Goal: Task Accomplishment & Management: Manage account settings

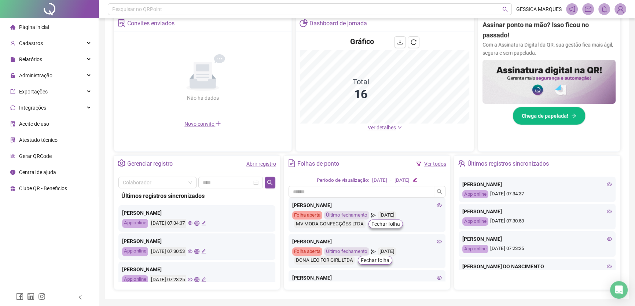
scroll to position [166, 0]
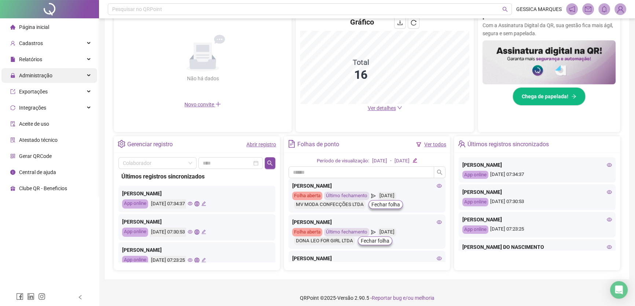
click at [42, 79] on span "Administração" at bounding box center [31, 75] width 42 height 15
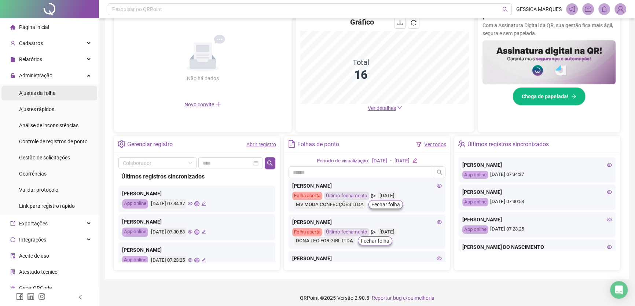
click at [47, 95] on span "Ajustes da folha" at bounding box center [37, 93] width 37 height 6
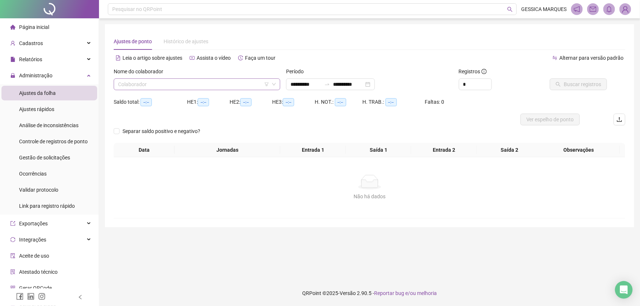
click at [187, 81] on input "search" at bounding box center [193, 84] width 151 height 11
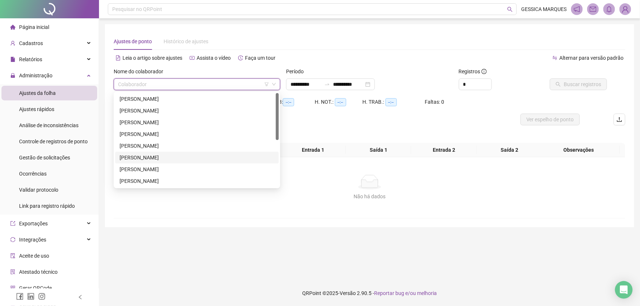
click at [166, 154] on div "[PERSON_NAME]" at bounding box center [197, 158] width 155 height 8
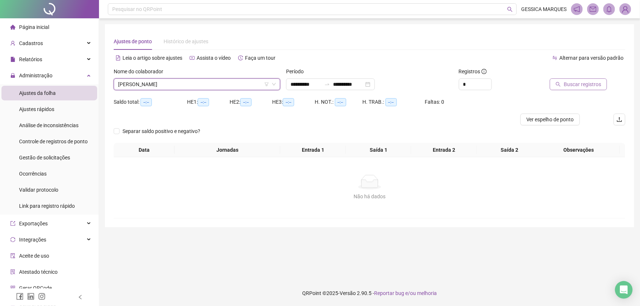
click at [595, 80] on button "Buscar registros" at bounding box center [578, 84] width 57 height 12
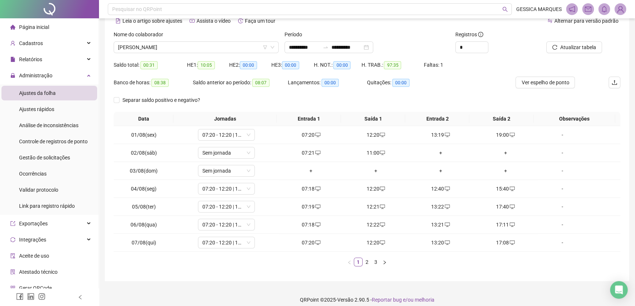
scroll to position [43, 0]
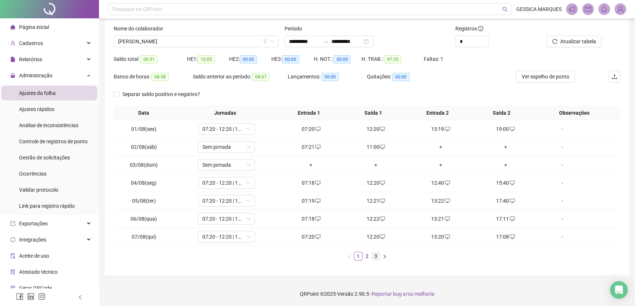
click at [376, 258] on link "3" at bounding box center [376, 256] width 8 height 8
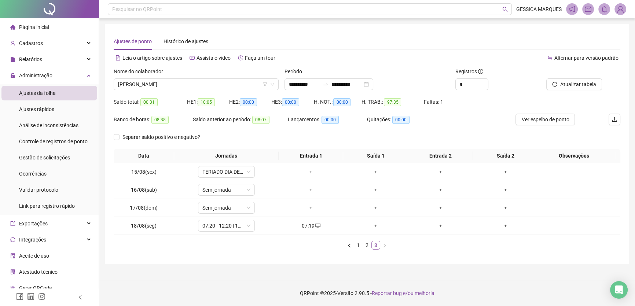
scroll to position [0, 0]
click at [375, 224] on div "+" at bounding box center [378, 226] width 60 height 8
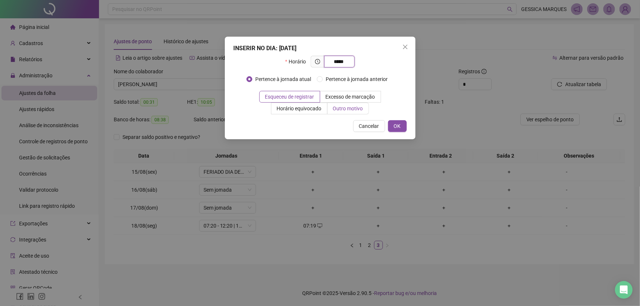
type input "*****"
click at [348, 111] on span "Outro motivo" at bounding box center [348, 109] width 30 height 6
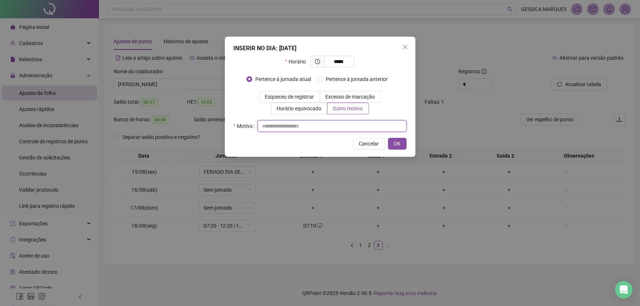
click at [300, 126] on input "text" at bounding box center [331, 126] width 149 height 12
drag, startPoint x: 300, startPoint y: 126, endPoint x: 264, endPoint y: 129, distance: 36.0
click at [259, 130] on input "**********" at bounding box center [331, 126] width 149 height 12
type input "**********"
click at [396, 142] on span "OK" at bounding box center [397, 144] width 7 height 8
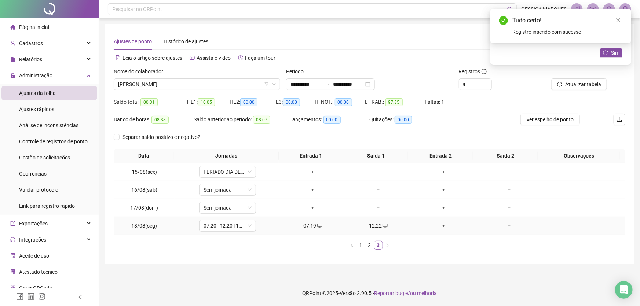
click at [439, 227] on div "+" at bounding box center [444, 226] width 60 height 8
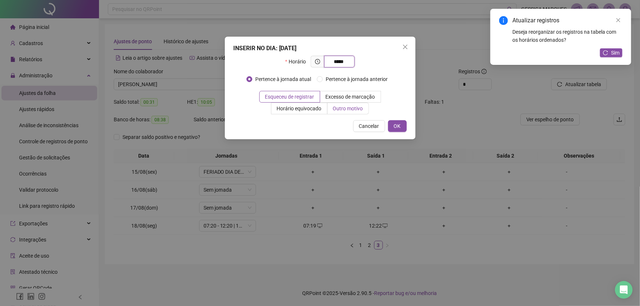
type input "*****"
click at [361, 107] on span "Outro motivo" at bounding box center [348, 109] width 30 height 6
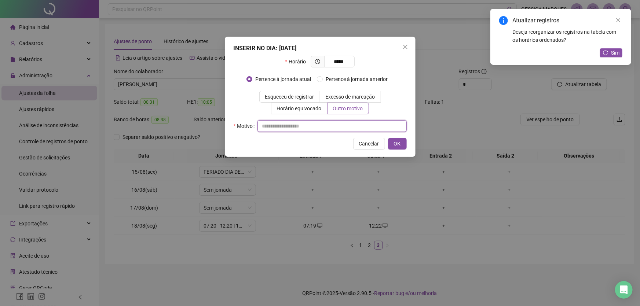
click at [316, 129] on input "text" at bounding box center [331, 126] width 149 height 12
paste input "**********"
type input "**********"
click at [396, 145] on span "OK" at bounding box center [397, 144] width 7 height 8
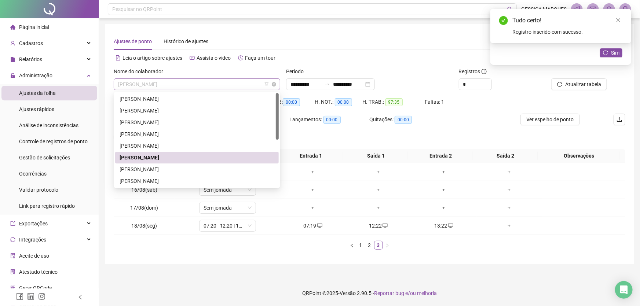
click at [220, 81] on span "[PERSON_NAME]" at bounding box center [197, 84] width 158 height 11
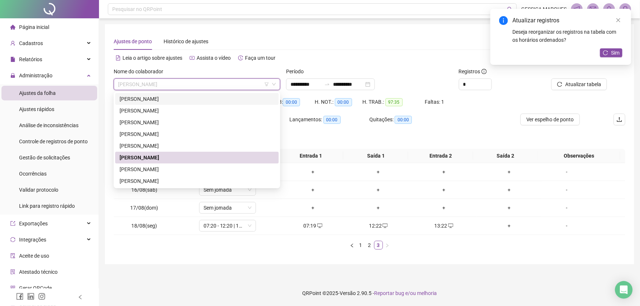
click at [179, 98] on div "[PERSON_NAME]" at bounding box center [197, 99] width 155 height 8
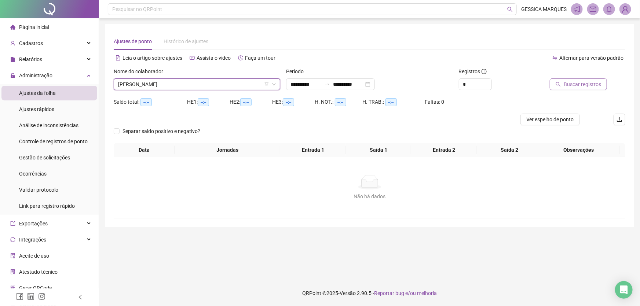
click at [573, 83] on span "Buscar registros" at bounding box center [581, 84] width 37 height 8
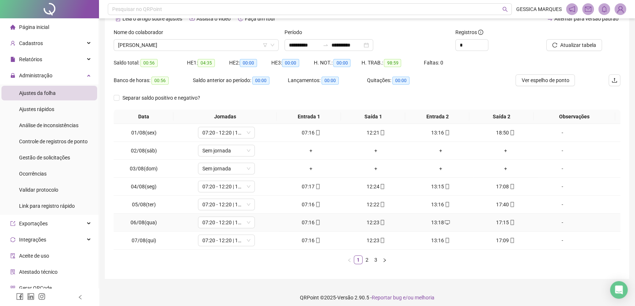
scroll to position [43, 0]
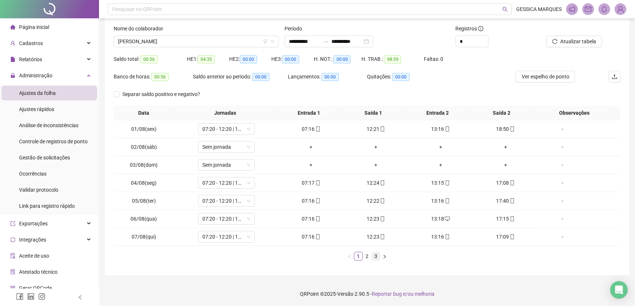
click at [375, 253] on link "3" at bounding box center [376, 256] width 8 height 8
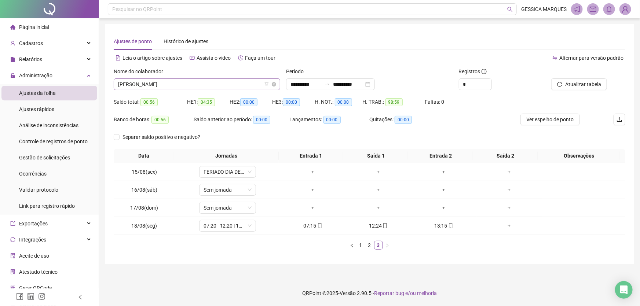
click at [199, 85] on span "[PERSON_NAME]" at bounding box center [197, 84] width 158 height 11
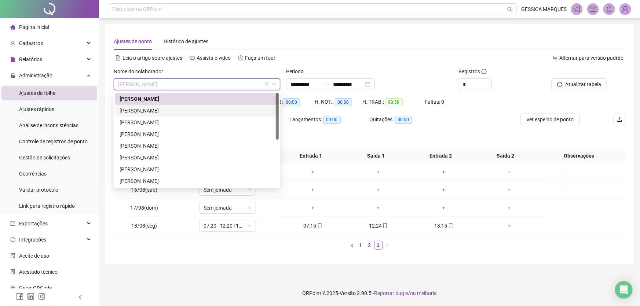
click at [180, 111] on div "[PERSON_NAME]" at bounding box center [197, 111] width 155 height 8
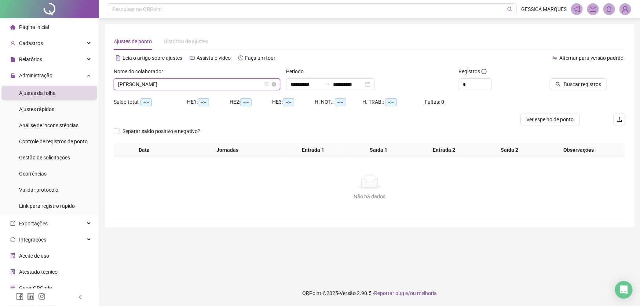
click at [247, 85] on span "[PERSON_NAME]" at bounding box center [197, 84] width 158 height 11
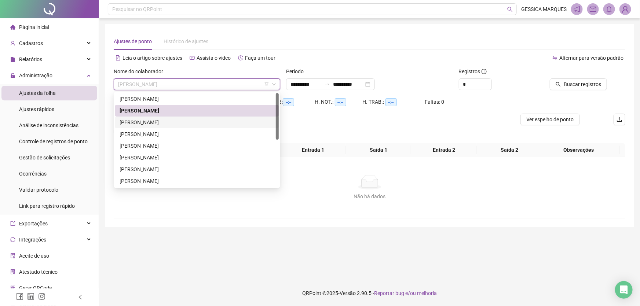
click at [187, 124] on div "[PERSON_NAME]" at bounding box center [197, 122] width 155 height 8
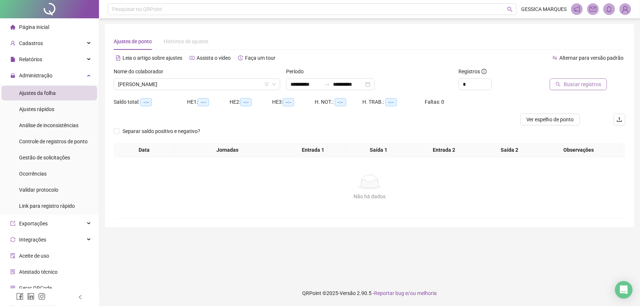
click at [562, 86] on button "Buscar registros" at bounding box center [578, 84] width 57 height 12
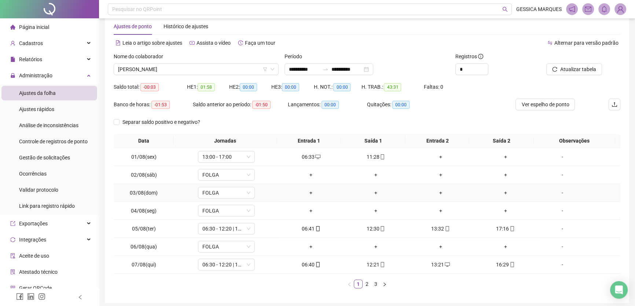
scroll to position [43, 0]
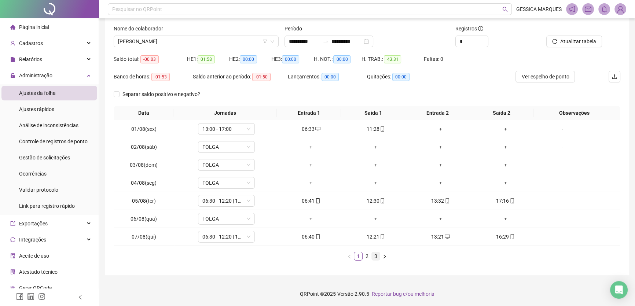
click at [375, 256] on link "3" at bounding box center [376, 256] width 8 height 8
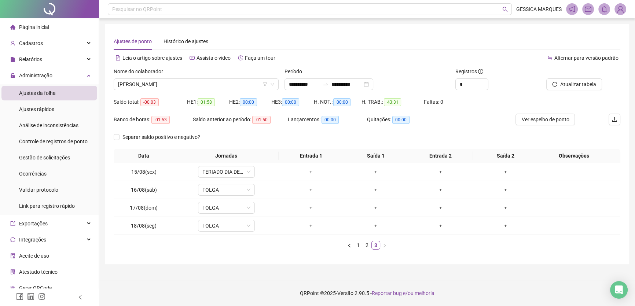
scroll to position [0, 0]
click at [370, 249] on div "Data Jornadas Entrada 1 Saída 1 Entrada 2 Saída 2 Observações 15/08(sex) FERIAD…" at bounding box center [369, 202] width 511 height 107
click at [370, 248] on link "2" at bounding box center [369, 245] width 8 height 8
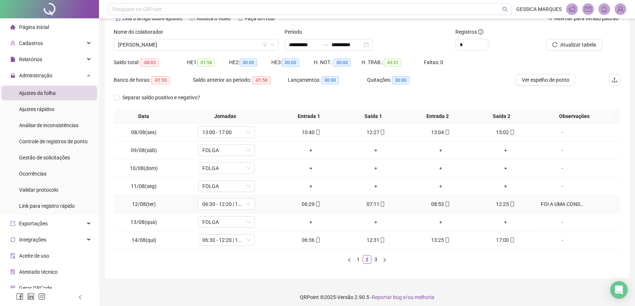
scroll to position [43, 0]
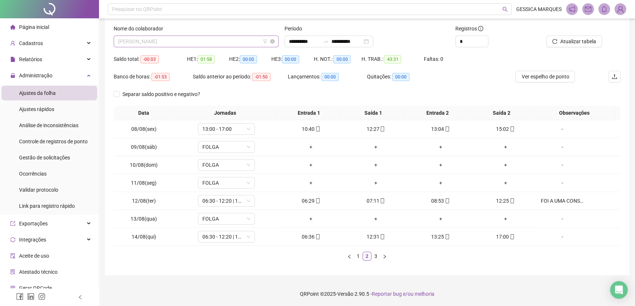
click at [206, 38] on span "[PERSON_NAME]" at bounding box center [196, 41] width 156 height 11
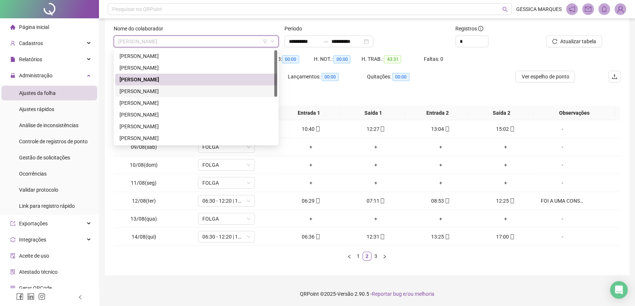
click at [180, 93] on div "[PERSON_NAME]" at bounding box center [196, 91] width 153 height 8
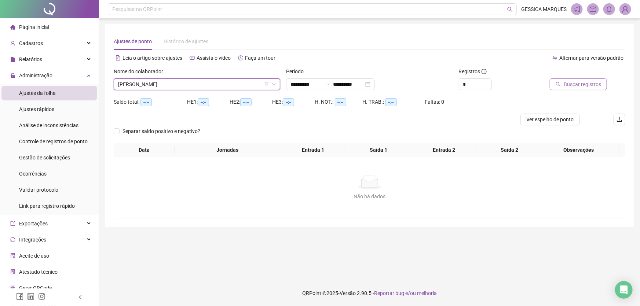
click at [563, 87] on button "Buscar registros" at bounding box center [578, 84] width 57 height 12
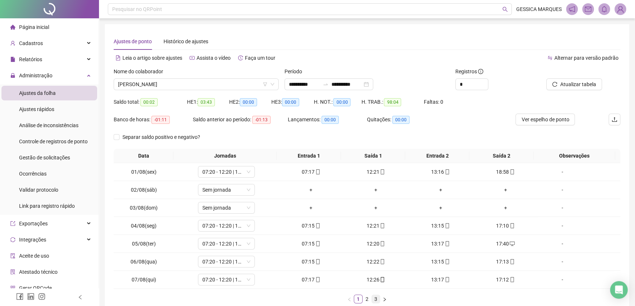
click at [375, 301] on link "3" at bounding box center [376, 299] width 8 height 8
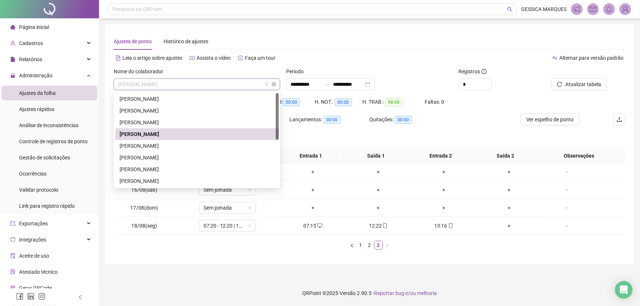
click at [218, 84] on span "[PERSON_NAME]" at bounding box center [197, 84] width 158 height 11
click at [206, 144] on div "[PERSON_NAME]" at bounding box center [197, 146] width 155 height 8
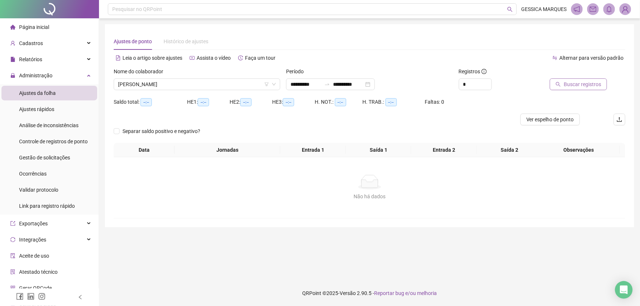
click at [587, 85] on span "Buscar registros" at bounding box center [581, 84] width 37 height 8
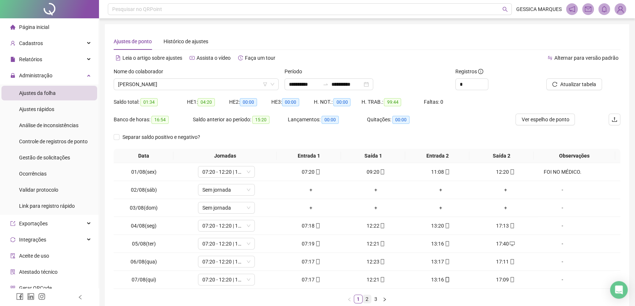
click at [365, 301] on link "2" at bounding box center [367, 299] width 8 height 8
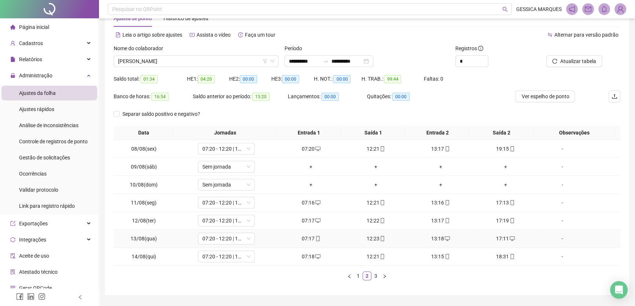
scroll to position [43, 0]
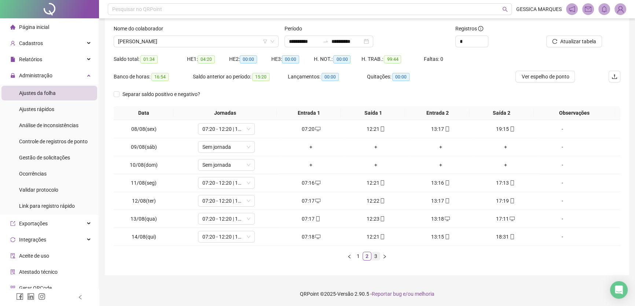
click at [375, 254] on link "3" at bounding box center [376, 256] width 8 height 8
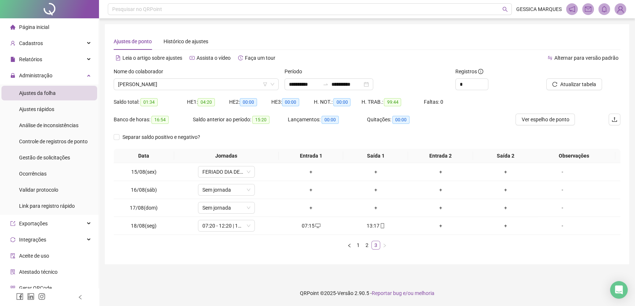
scroll to position [0, 0]
click at [439, 227] on div "+" at bounding box center [444, 226] width 60 height 8
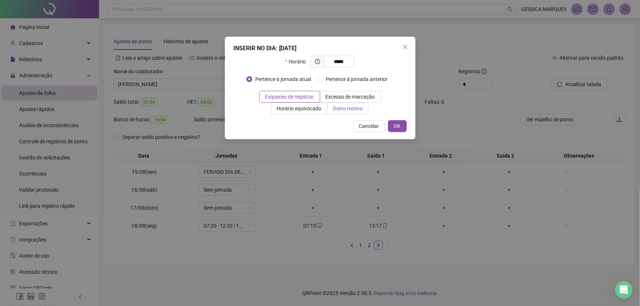
type input "*****"
click at [339, 106] on span "Outro motivo" at bounding box center [348, 109] width 30 height 6
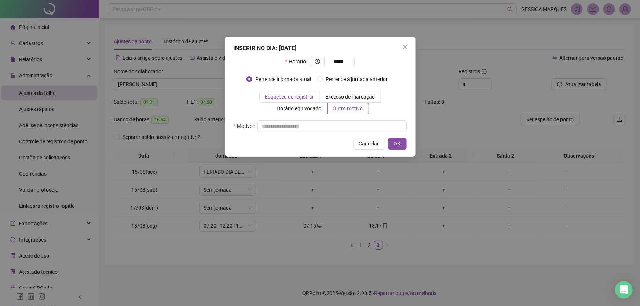
click at [278, 95] on span "Esqueceu de registrar" at bounding box center [289, 97] width 49 height 6
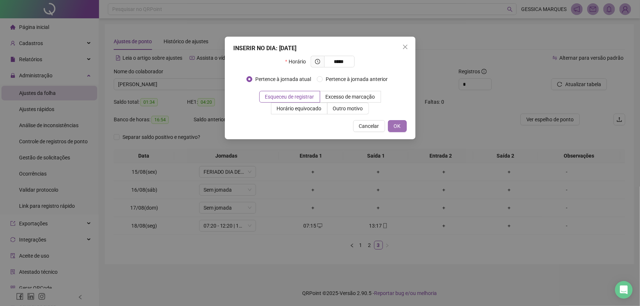
click at [400, 123] on span "OK" at bounding box center [397, 126] width 7 height 8
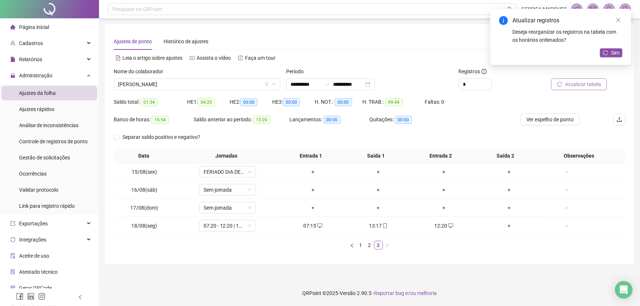
click at [587, 88] on span "Atualizar tabela" at bounding box center [583, 84] width 36 height 8
click at [608, 54] on button "Sim" at bounding box center [611, 52] width 22 height 9
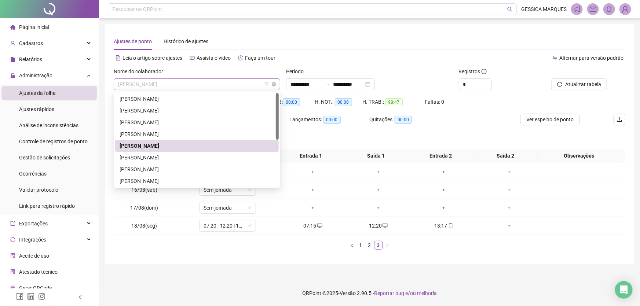
click at [232, 80] on span "[PERSON_NAME]" at bounding box center [197, 84] width 158 height 11
drag, startPoint x: 194, startPoint y: 157, endPoint x: 237, endPoint y: 153, distance: 43.1
click at [196, 157] on div "[PERSON_NAME]" at bounding box center [197, 158] width 155 height 8
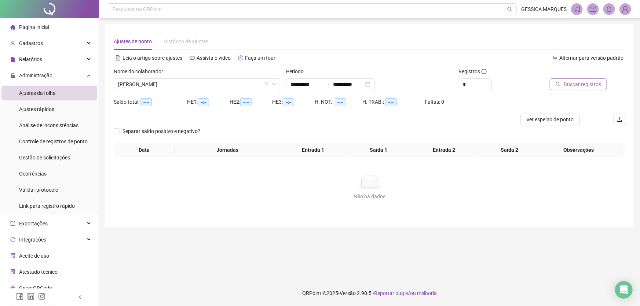
click at [587, 81] on span "Buscar registros" at bounding box center [581, 84] width 37 height 8
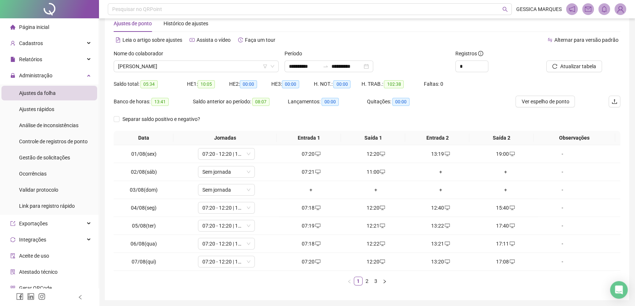
scroll to position [43, 0]
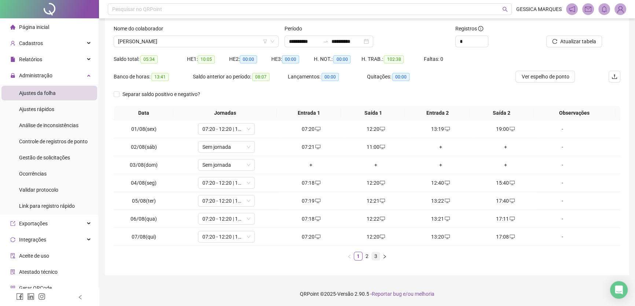
click at [375, 258] on link "3" at bounding box center [376, 256] width 8 height 8
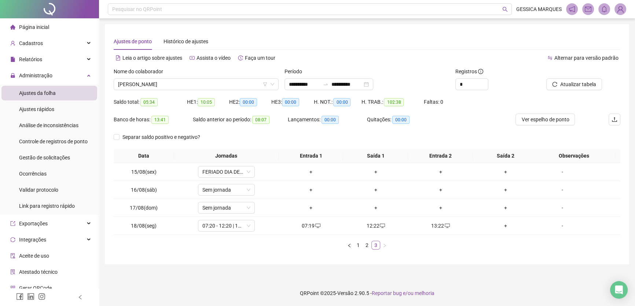
scroll to position [0, 0]
click at [221, 84] on span "[PERSON_NAME]" at bounding box center [197, 84] width 158 height 11
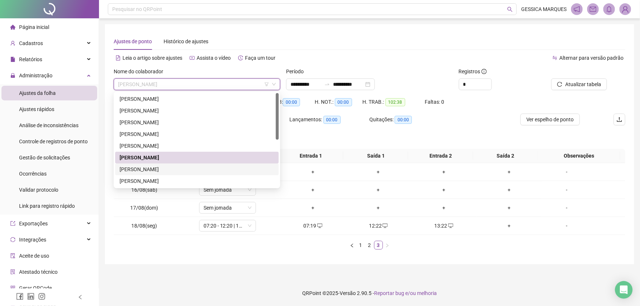
click at [158, 168] on div "[PERSON_NAME]" at bounding box center [197, 169] width 155 height 8
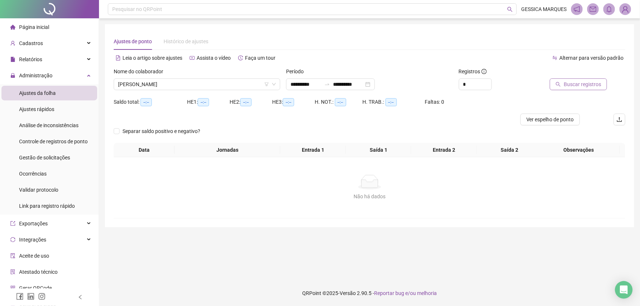
click at [561, 82] on icon "search" at bounding box center [557, 84] width 5 height 5
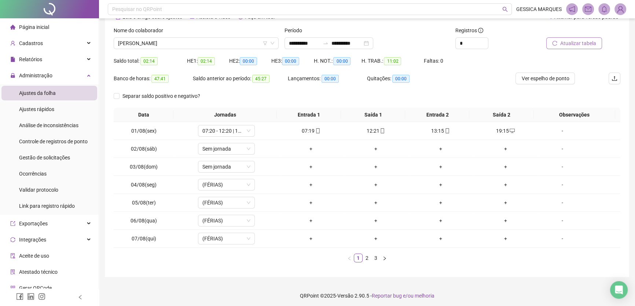
scroll to position [43, 0]
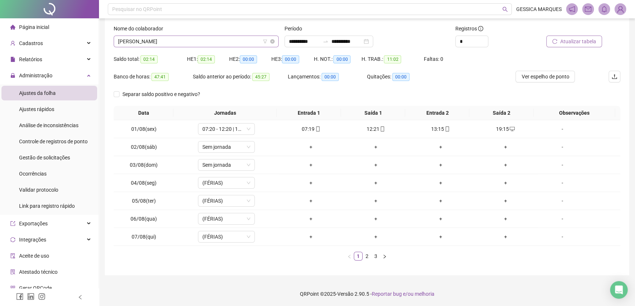
click at [212, 40] on span "[PERSON_NAME]" at bounding box center [196, 41] width 156 height 11
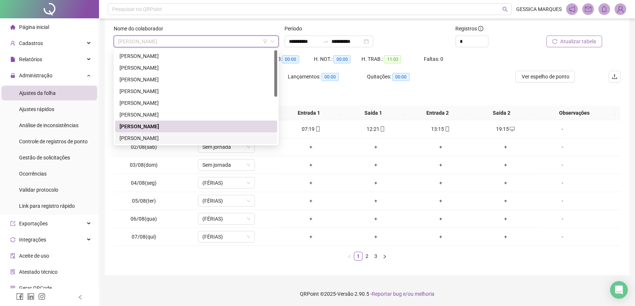
click at [172, 137] on div "[PERSON_NAME]" at bounding box center [196, 138] width 153 height 8
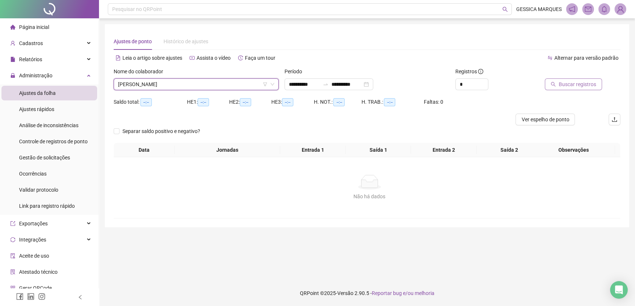
scroll to position [0, 0]
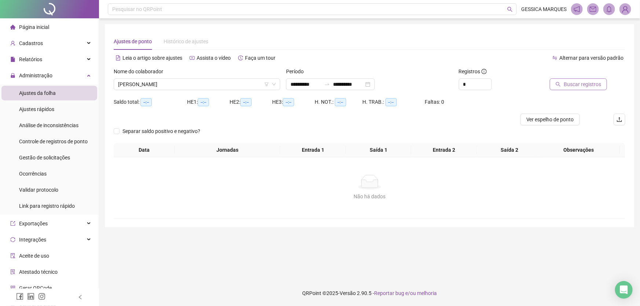
click at [563, 80] on button "Buscar registros" at bounding box center [578, 84] width 57 height 12
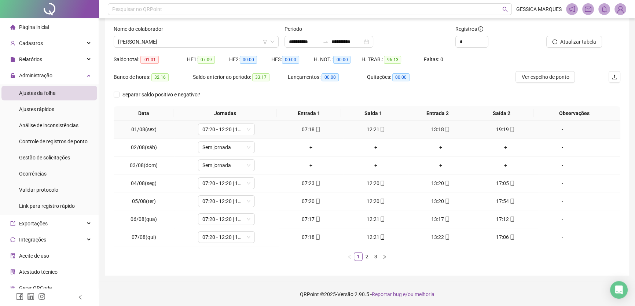
scroll to position [43, 0]
click at [378, 255] on link "3" at bounding box center [376, 256] width 8 height 8
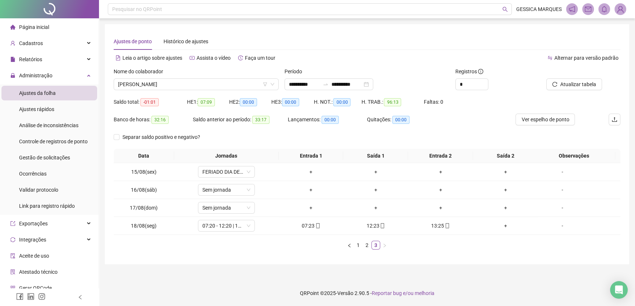
scroll to position [0, 0]
click at [369, 247] on link "2" at bounding box center [369, 245] width 8 height 8
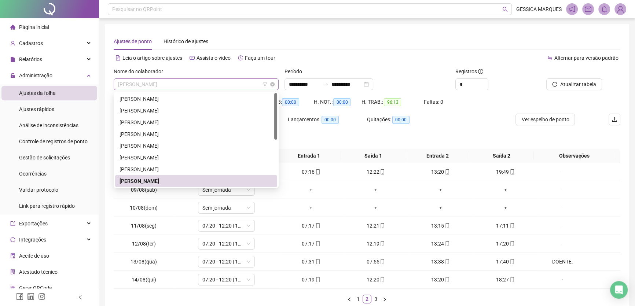
click at [247, 81] on span "[PERSON_NAME]" at bounding box center [196, 84] width 156 height 11
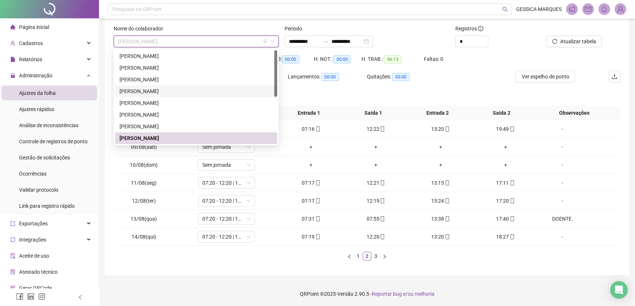
scroll to position [66, 0]
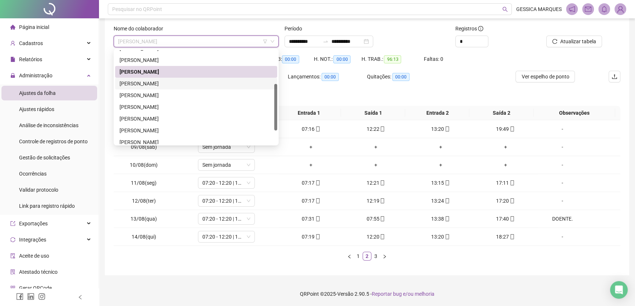
click at [177, 80] on div "[PERSON_NAME]" at bounding box center [196, 84] width 153 height 8
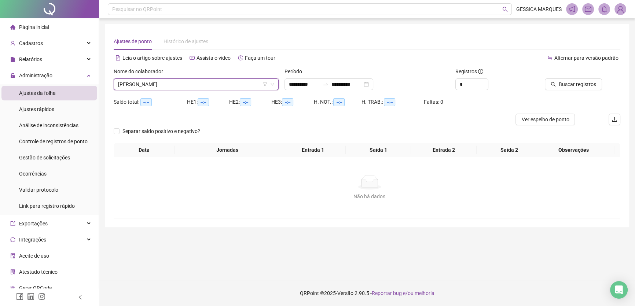
scroll to position [0, 0]
click at [597, 85] on span "Buscar registros" at bounding box center [581, 84] width 37 height 8
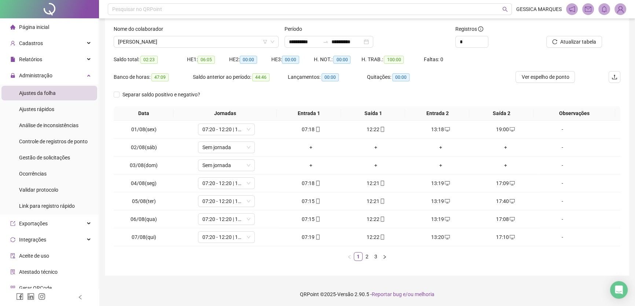
scroll to position [43, 0]
click at [368, 257] on link "2" at bounding box center [367, 256] width 8 height 8
click at [375, 256] on link "3" at bounding box center [376, 256] width 8 height 8
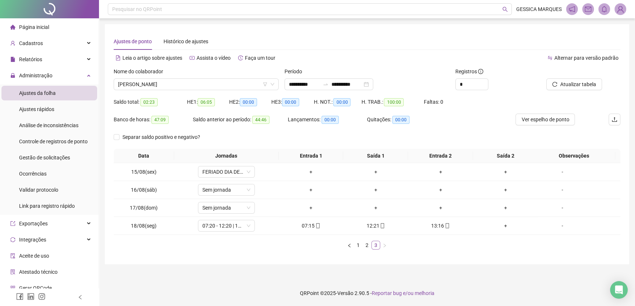
scroll to position [0, 0]
click at [239, 83] on span "[PERSON_NAME]" at bounding box center [197, 84] width 158 height 11
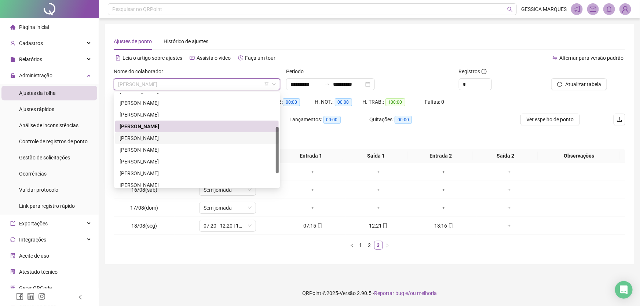
click at [226, 138] on div "[PERSON_NAME]" at bounding box center [197, 138] width 155 height 8
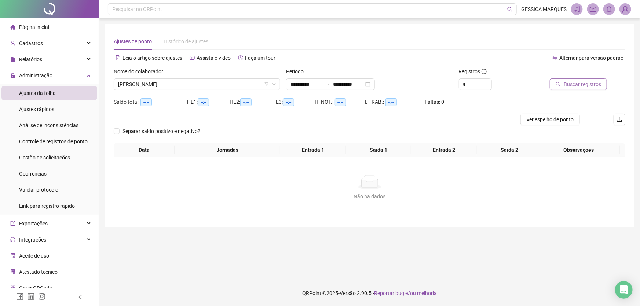
click at [579, 85] on span "Buscar registros" at bounding box center [581, 84] width 37 height 8
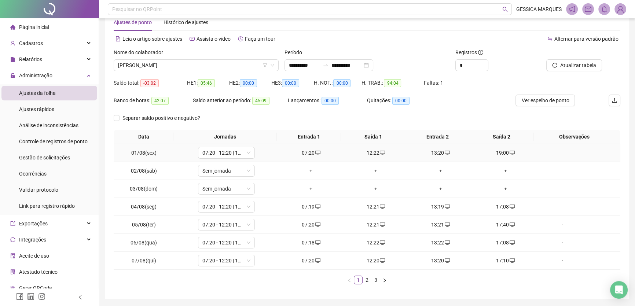
scroll to position [43, 0]
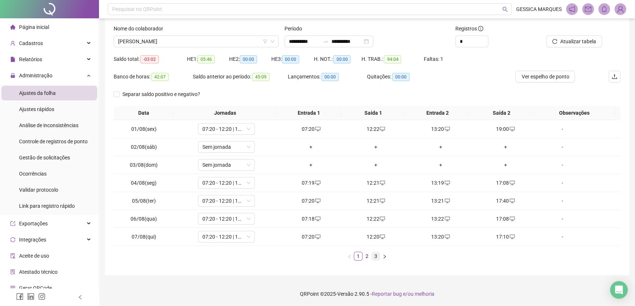
click at [379, 256] on link "3" at bounding box center [376, 256] width 8 height 8
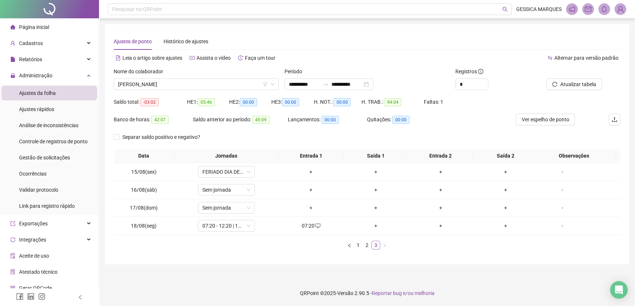
scroll to position [0, 0]
click at [373, 224] on div "+" at bounding box center [378, 226] width 60 height 8
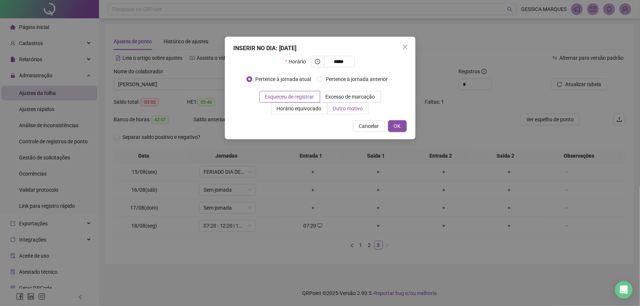
type input "*****"
click at [341, 107] on span "Outro motivo" at bounding box center [348, 109] width 30 height 6
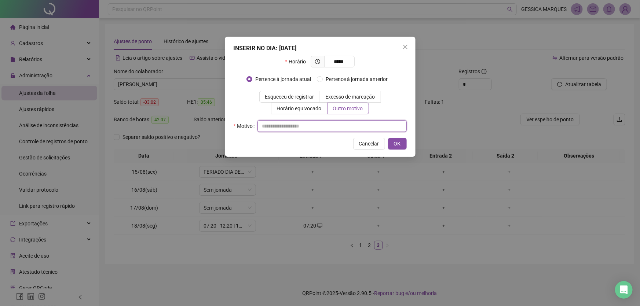
click at [271, 126] on input "text" at bounding box center [331, 126] width 149 height 12
paste input "**********"
type input "**********"
click at [391, 145] on button "OK" at bounding box center [397, 144] width 19 height 12
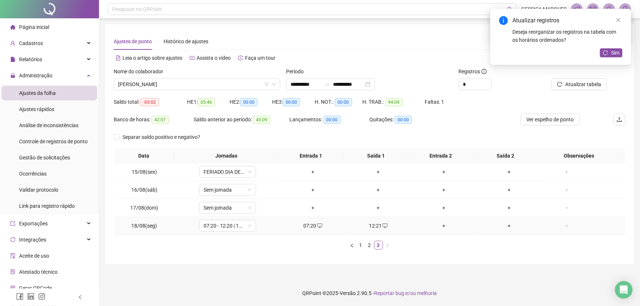
click at [441, 225] on div "+" at bounding box center [444, 226] width 60 height 8
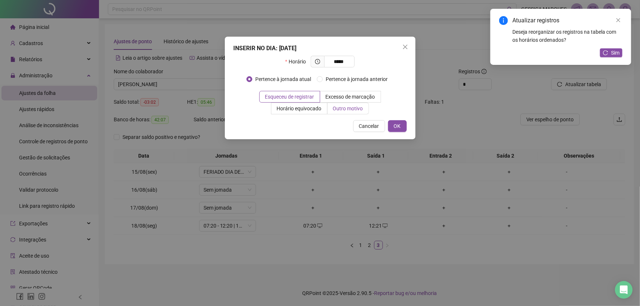
type input "*****"
click at [335, 106] on span "Outro motivo" at bounding box center [348, 109] width 30 height 6
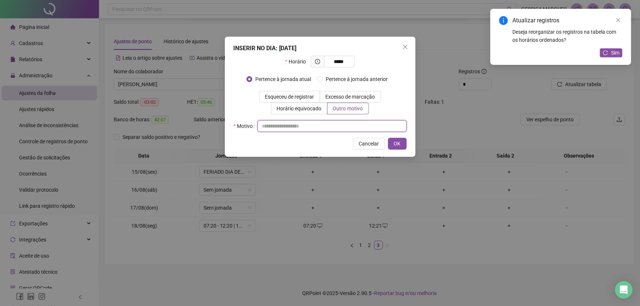
click at [306, 128] on input "text" at bounding box center [331, 126] width 149 height 12
paste input "**********"
type input "**********"
click at [398, 142] on span "OK" at bounding box center [397, 144] width 7 height 8
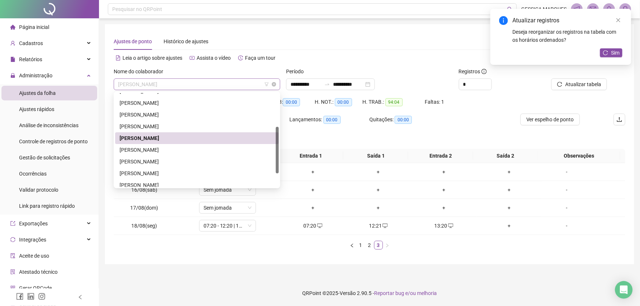
click at [222, 83] on span "[PERSON_NAME]" at bounding box center [197, 84] width 158 height 11
click at [157, 150] on div "[PERSON_NAME]" at bounding box center [197, 150] width 155 height 8
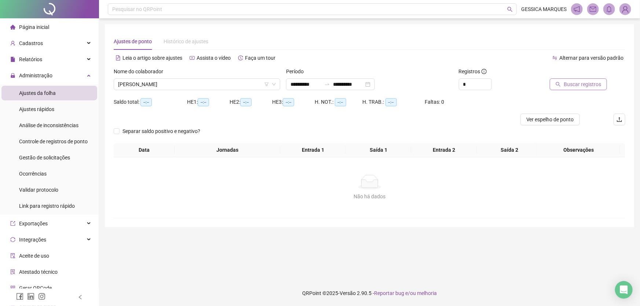
click at [559, 87] on button "Buscar registros" at bounding box center [578, 84] width 57 height 12
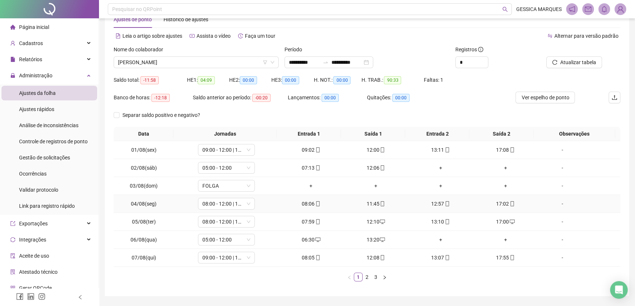
scroll to position [43, 0]
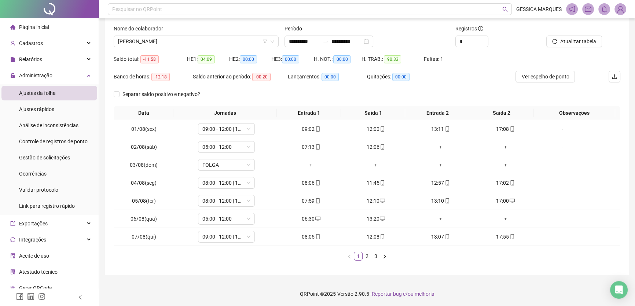
click at [380, 259] on ul "1 2 3" at bounding box center [367, 256] width 507 height 9
click at [375, 257] on link "3" at bounding box center [376, 256] width 8 height 8
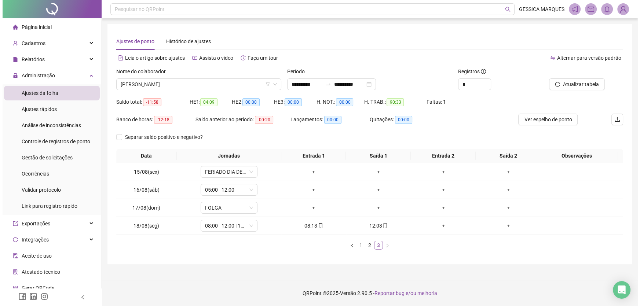
scroll to position [0, 0]
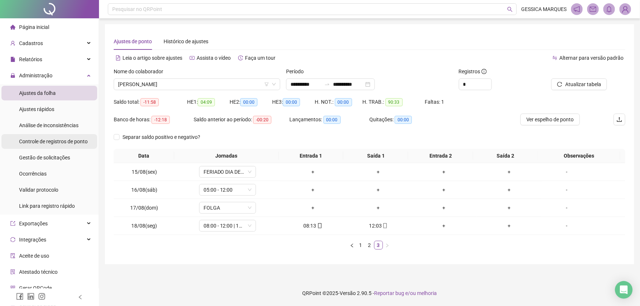
click at [47, 147] on div "Controle de registros de ponto" at bounding box center [53, 141] width 69 height 15
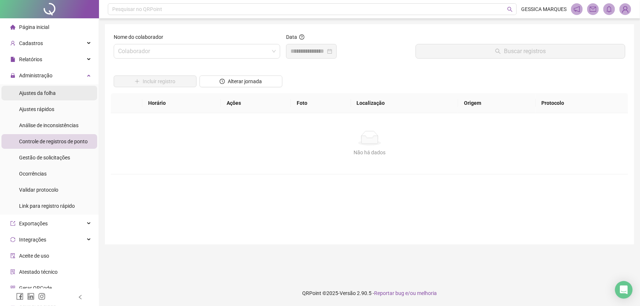
click at [43, 94] on span "Ajustes da folha" at bounding box center [37, 93] width 37 height 6
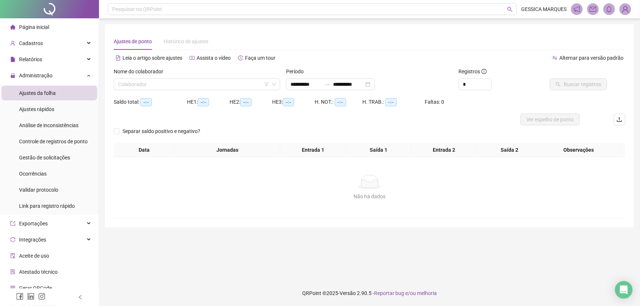
click at [60, 95] on li "Ajustes da folha" at bounding box center [49, 93] width 96 height 15
click at [150, 84] on input "search" at bounding box center [193, 84] width 151 height 11
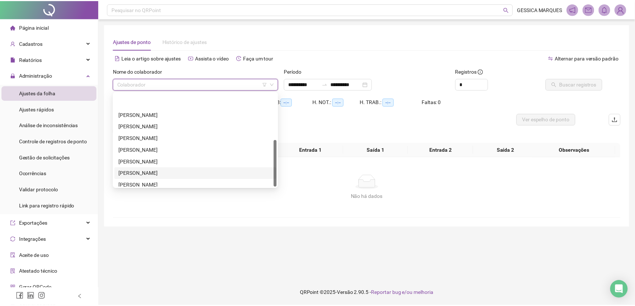
scroll to position [93, 0]
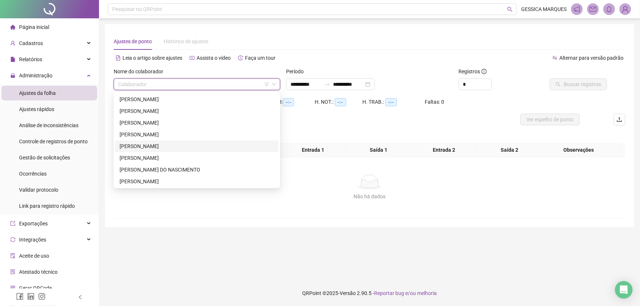
click at [158, 143] on div "[PERSON_NAME]" at bounding box center [197, 146] width 155 height 8
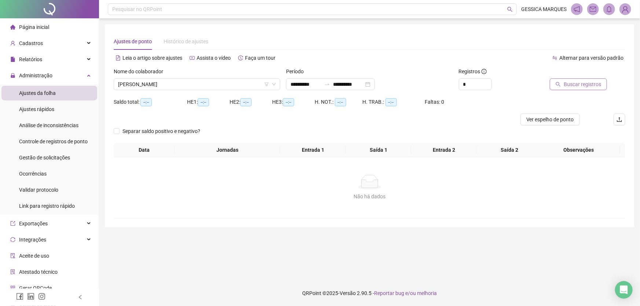
click at [576, 87] on span "Buscar registros" at bounding box center [581, 84] width 37 height 8
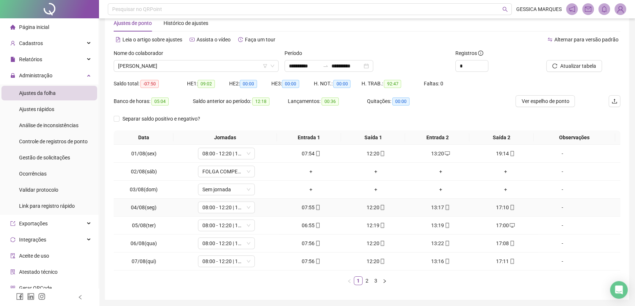
scroll to position [43, 0]
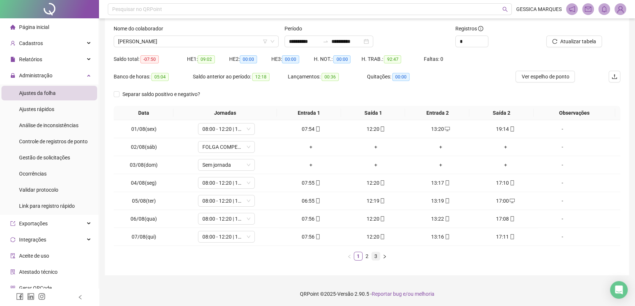
click at [378, 253] on link "3" at bounding box center [376, 256] width 8 height 8
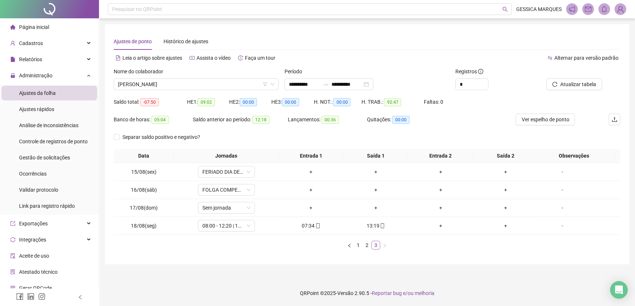
scroll to position [0, 0]
click at [370, 246] on link "2" at bounding box center [369, 245] width 8 height 8
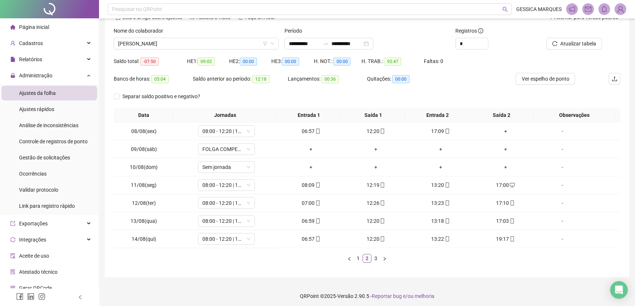
scroll to position [43, 0]
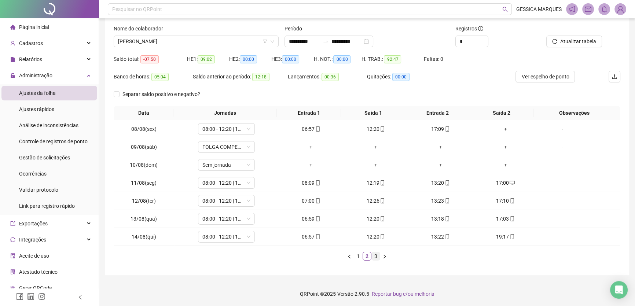
click at [374, 255] on link "3" at bounding box center [376, 256] width 8 height 8
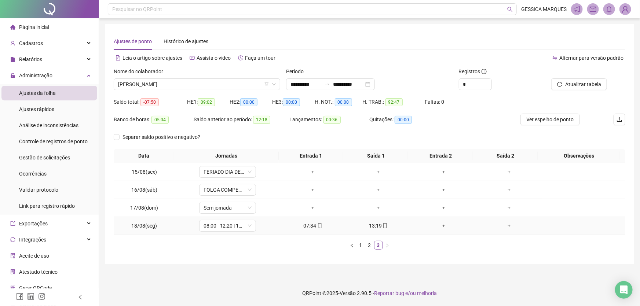
click at [441, 227] on div "+" at bounding box center [444, 226] width 60 height 8
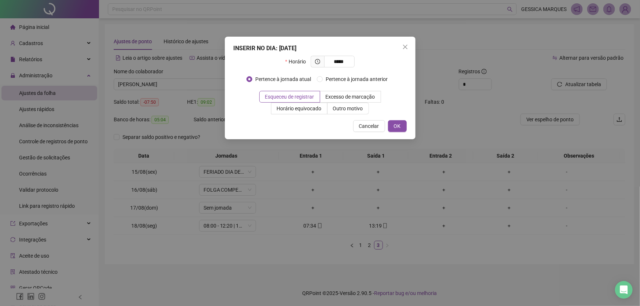
type input "*****"
click at [288, 89] on div "Pertence à jornada atual [GEOGRAPHIC_DATA] à jornada anterior" at bounding box center [319, 82] width 147 height 18
click at [286, 95] on span "Esqueceu de registrar" at bounding box center [289, 97] width 49 height 6
click at [396, 128] on span "OK" at bounding box center [397, 126] width 7 height 8
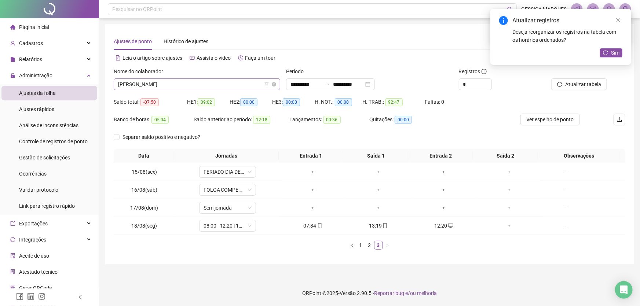
click at [245, 83] on span "[PERSON_NAME]" at bounding box center [197, 84] width 158 height 11
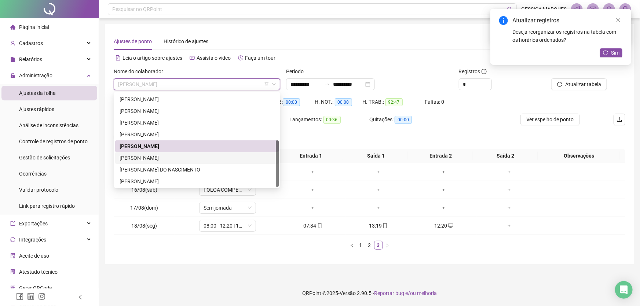
click at [173, 161] on div "[PERSON_NAME]" at bounding box center [197, 158] width 155 height 8
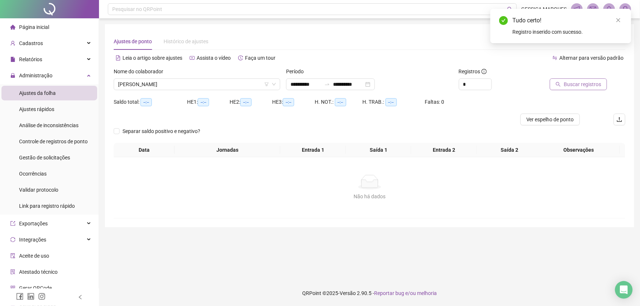
click at [577, 85] on span "Buscar registros" at bounding box center [581, 84] width 37 height 8
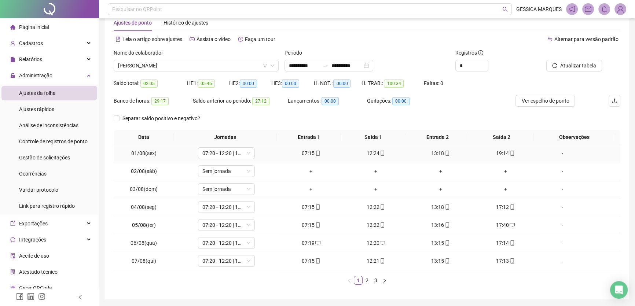
scroll to position [43, 0]
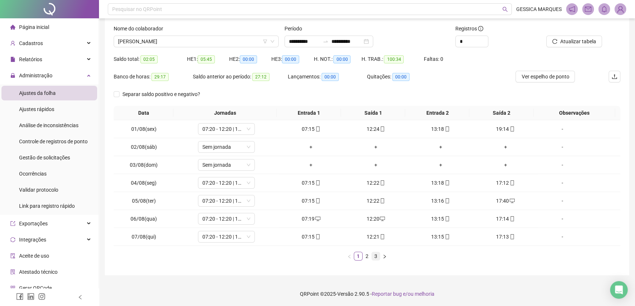
click at [377, 257] on link "3" at bounding box center [376, 256] width 8 height 8
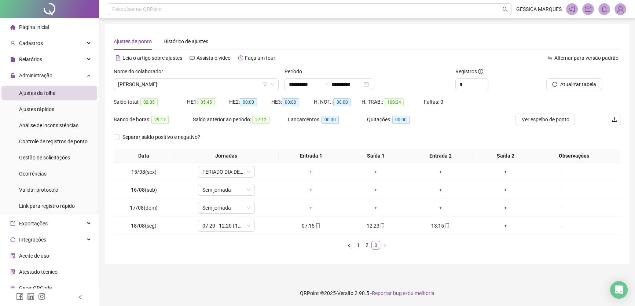
scroll to position [0, 0]
click at [371, 248] on link "2" at bounding box center [369, 245] width 8 height 8
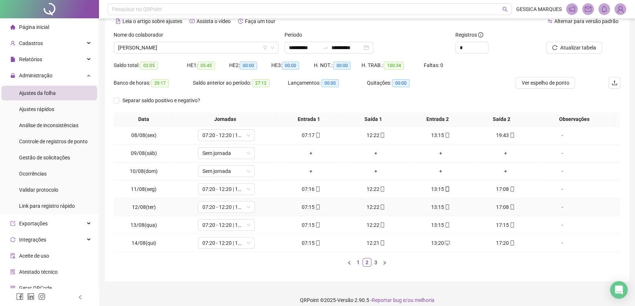
scroll to position [43, 0]
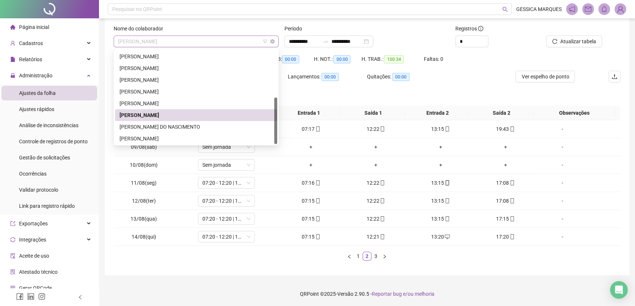
click at [227, 40] on span "[PERSON_NAME]" at bounding box center [196, 41] width 156 height 11
click at [190, 126] on div "[PERSON_NAME] DO NASCIMENTO" at bounding box center [196, 127] width 153 height 8
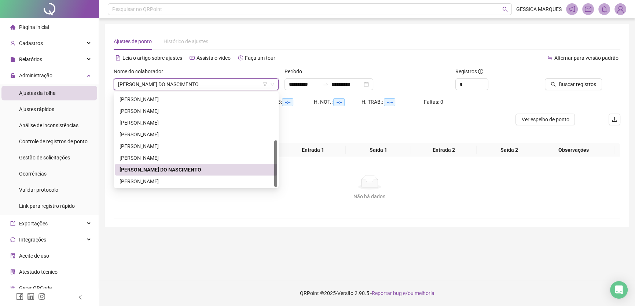
scroll to position [0, 0]
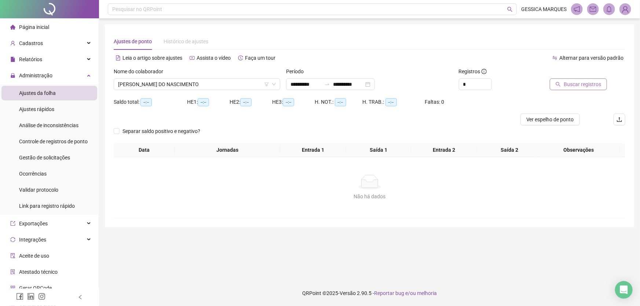
click at [586, 84] on span "Buscar registros" at bounding box center [581, 84] width 37 height 8
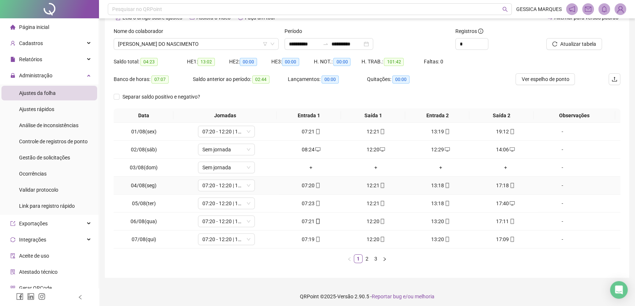
scroll to position [43, 0]
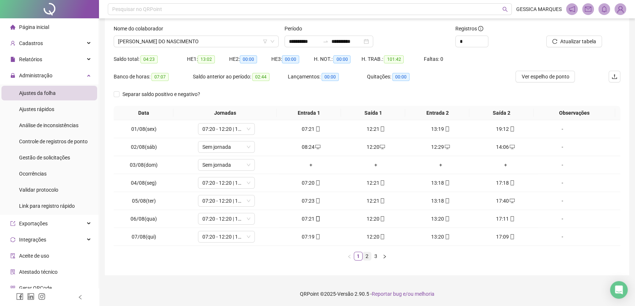
click at [367, 256] on link "2" at bounding box center [367, 256] width 8 height 8
click at [378, 257] on link "3" at bounding box center [376, 256] width 8 height 8
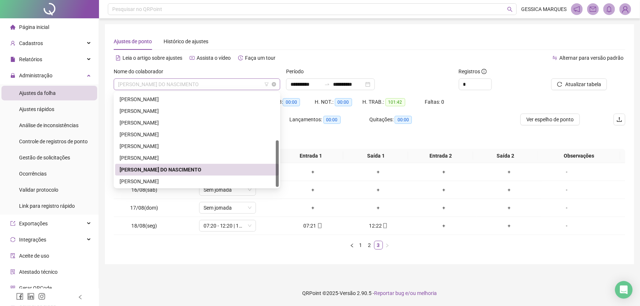
click at [234, 85] on span "[PERSON_NAME] DO NASCIMENTO" at bounding box center [197, 84] width 158 height 11
click at [215, 181] on div "[PERSON_NAME]" at bounding box center [197, 181] width 155 height 8
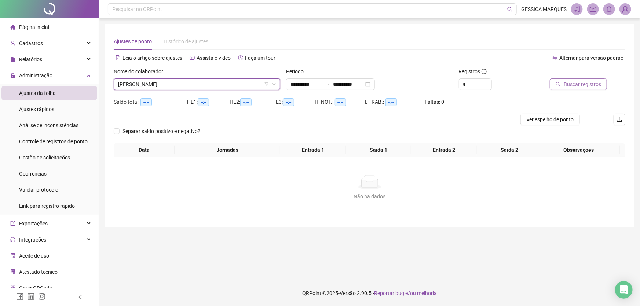
click at [595, 85] on span "Buscar registros" at bounding box center [581, 84] width 37 height 8
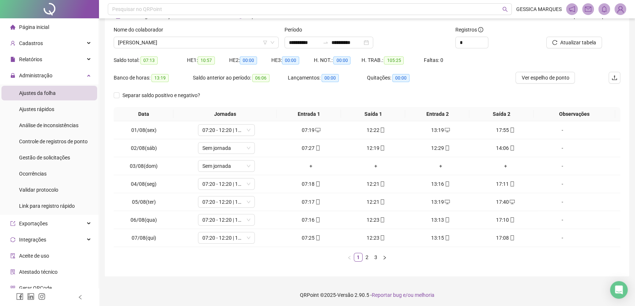
scroll to position [43, 0]
click at [367, 254] on link "2" at bounding box center [367, 256] width 8 height 8
click at [374, 255] on link "3" at bounding box center [376, 256] width 8 height 8
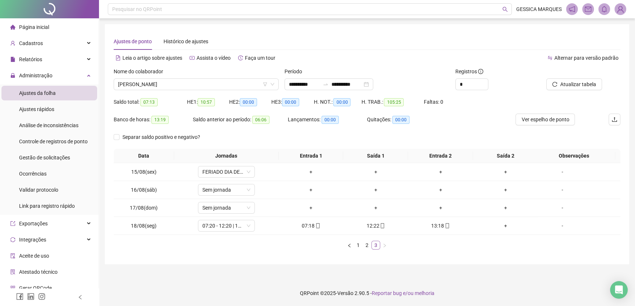
scroll to position [0, 0]
click at [33, 26] on span "Página inicial" at bounding box center [34, 27] width 30 height 6
